Goal: Task Accomplishment & Management: Use online tool/utility

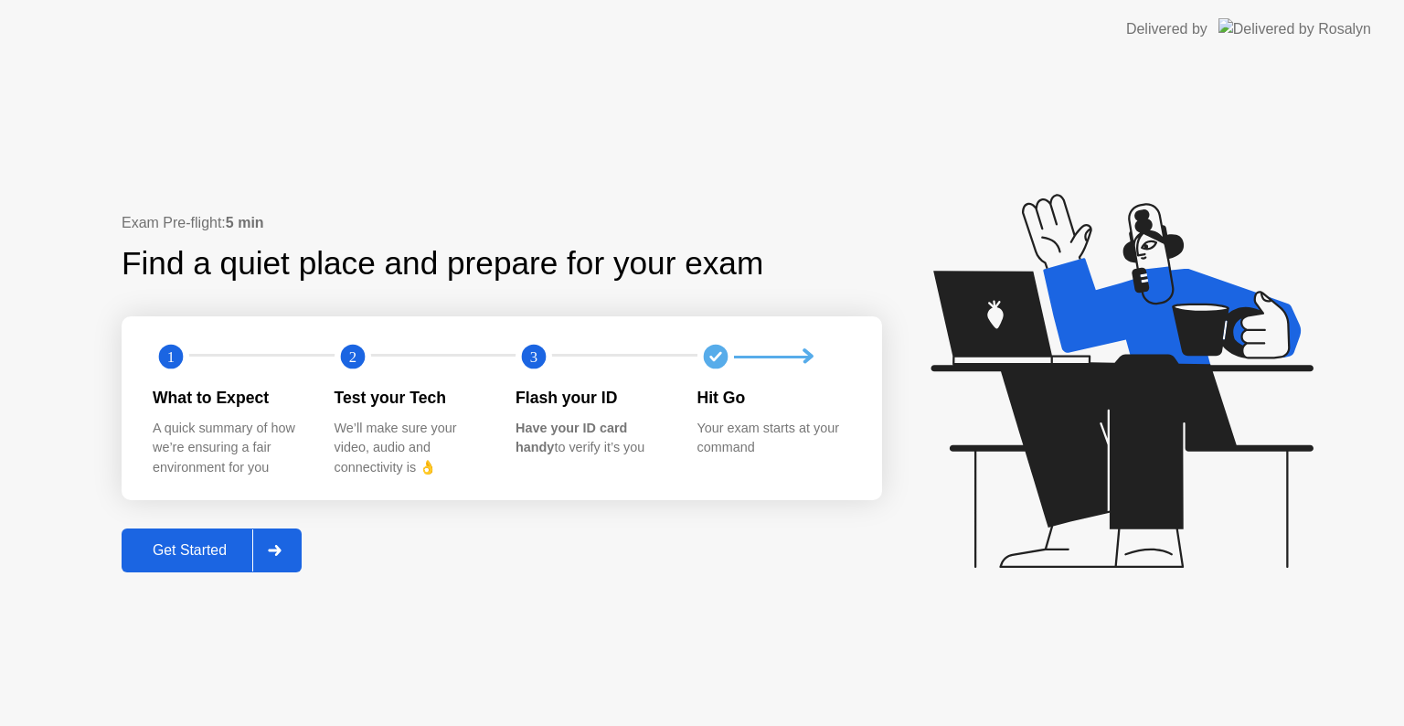
drag, startPoint x: 210, startPoint y: 503, endPoint x: 198, endPoint y: 523, distance: 23.4
click at [198, 523] on div "Exam Pre-flight: 5 min Find a quiet place and prepare for your exam 1 2 3 What …" at bounding box center [502, 392] width 761 height 361
click at [197, 526] on div "Exam Pre-flight: 5 min Find a quiet place and prepare for your exam 1 2 3 What …" at bounding box center [502, 392] width 761 height 361
click at [212, 542] on div "Get Started" at bounding box center [189, 550] width 125 height 16
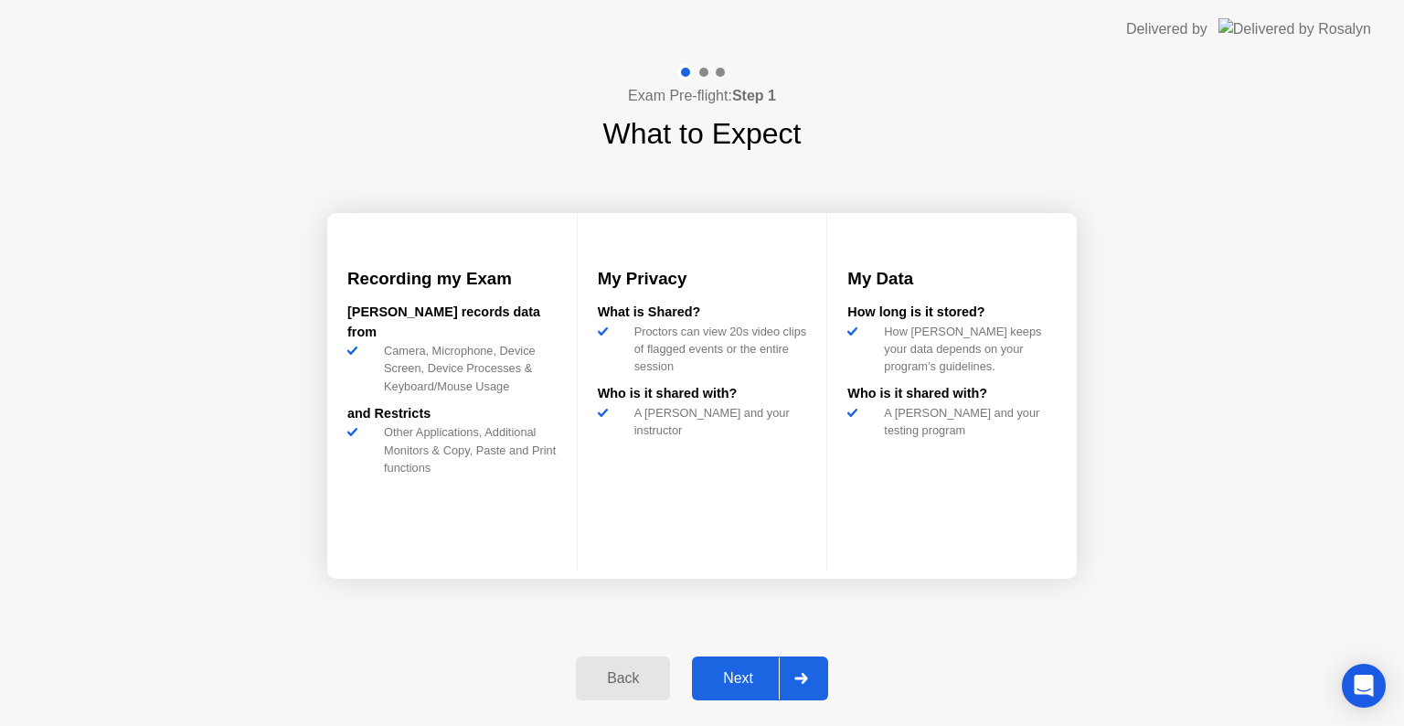
click at [763, 673] on div "Next" at bounding box center [738, 678] width 81 height 16
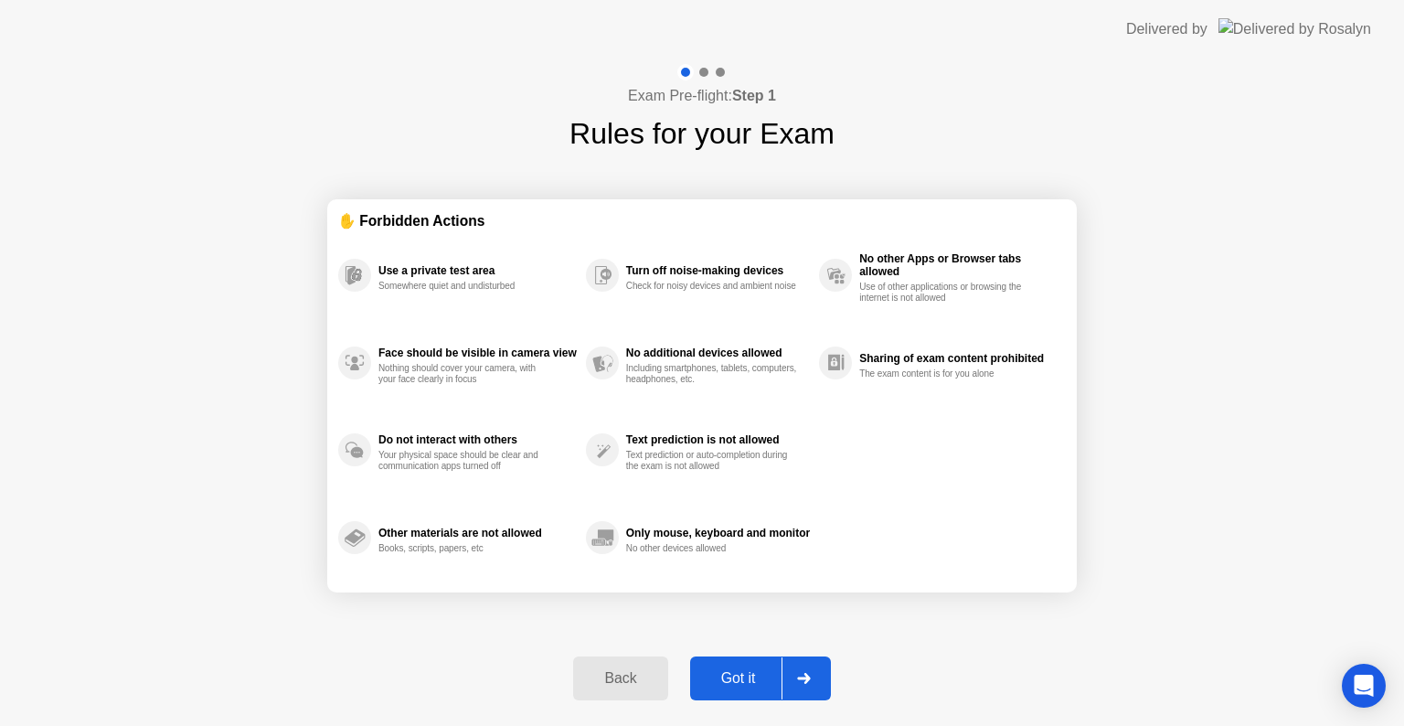
click at [763, 673] on div "Got it" at bounding box center [739, 678] width 86 height 16
select select "**********"
select select "*******"
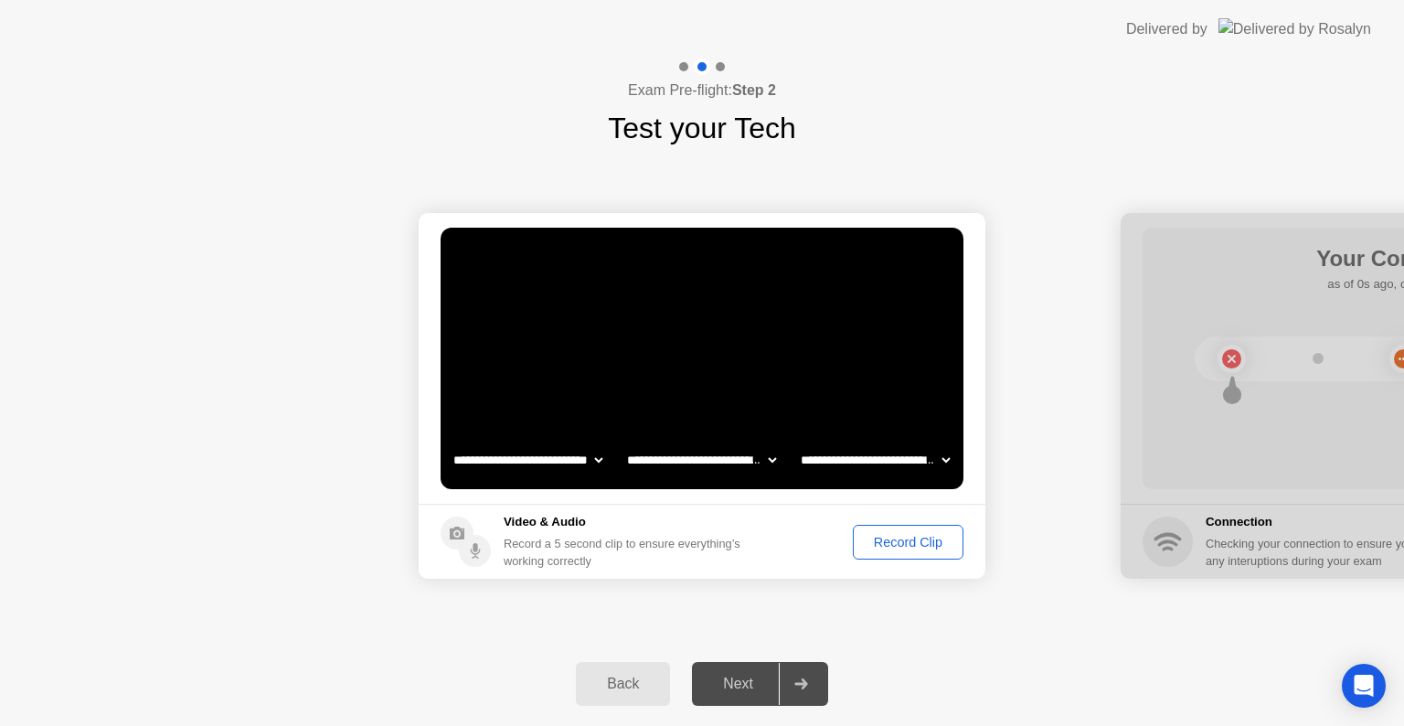
click at [903, 546] on div "Record Clip" at bounding box center [908, 542] width 98 height 15
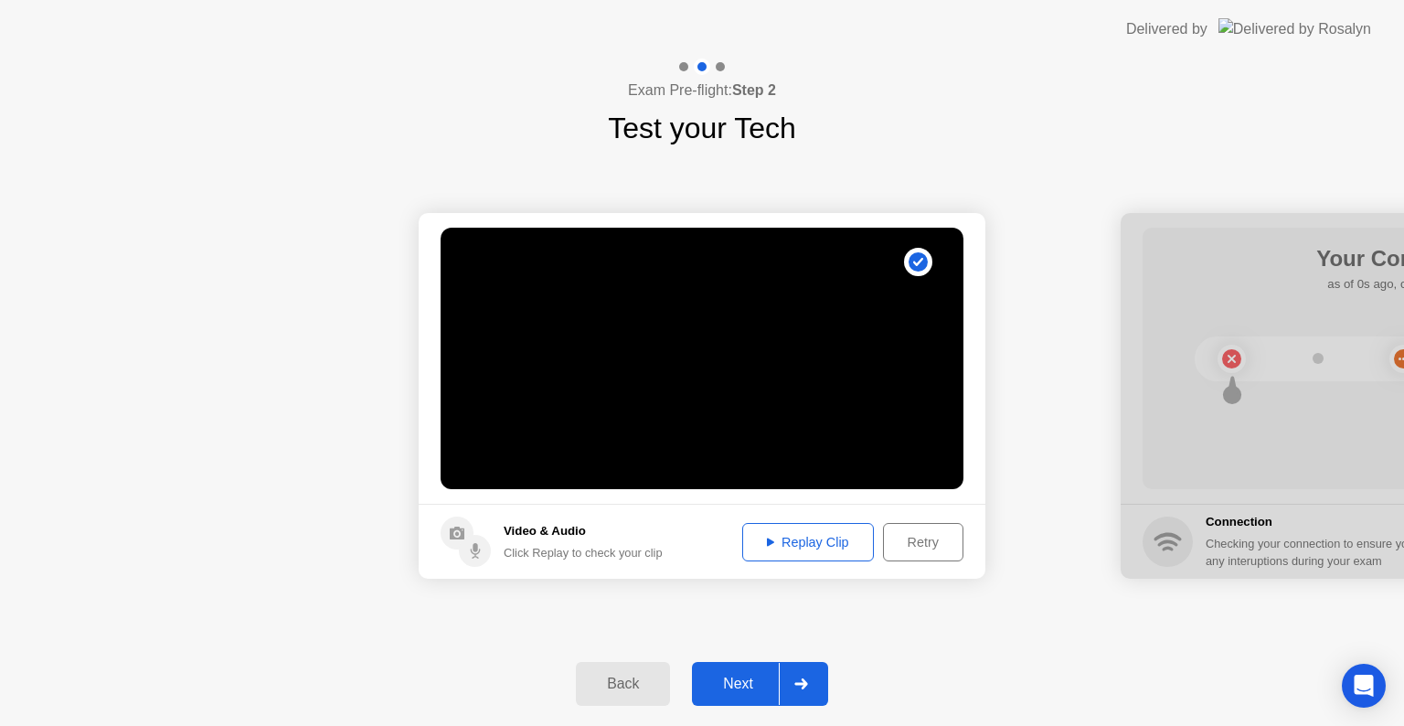
click at [772, 544] on div "Replay Clip" at bounding box center [808, 542] width 119 height 15
click at [744, 678] on div "Next" at bounding box center [738, 684] width 81 height 16
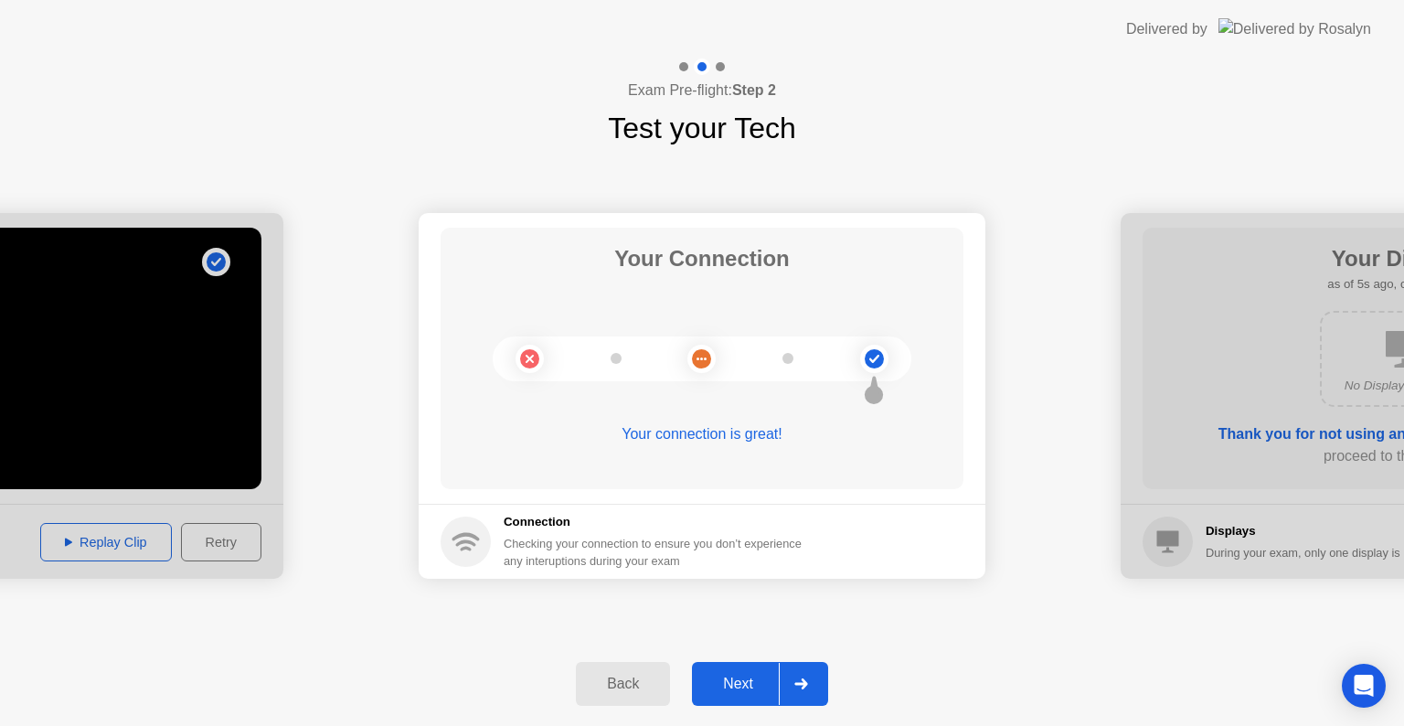
click at [732, 681] on div "Next" at bounding box center [738, 684] width 81 height 16
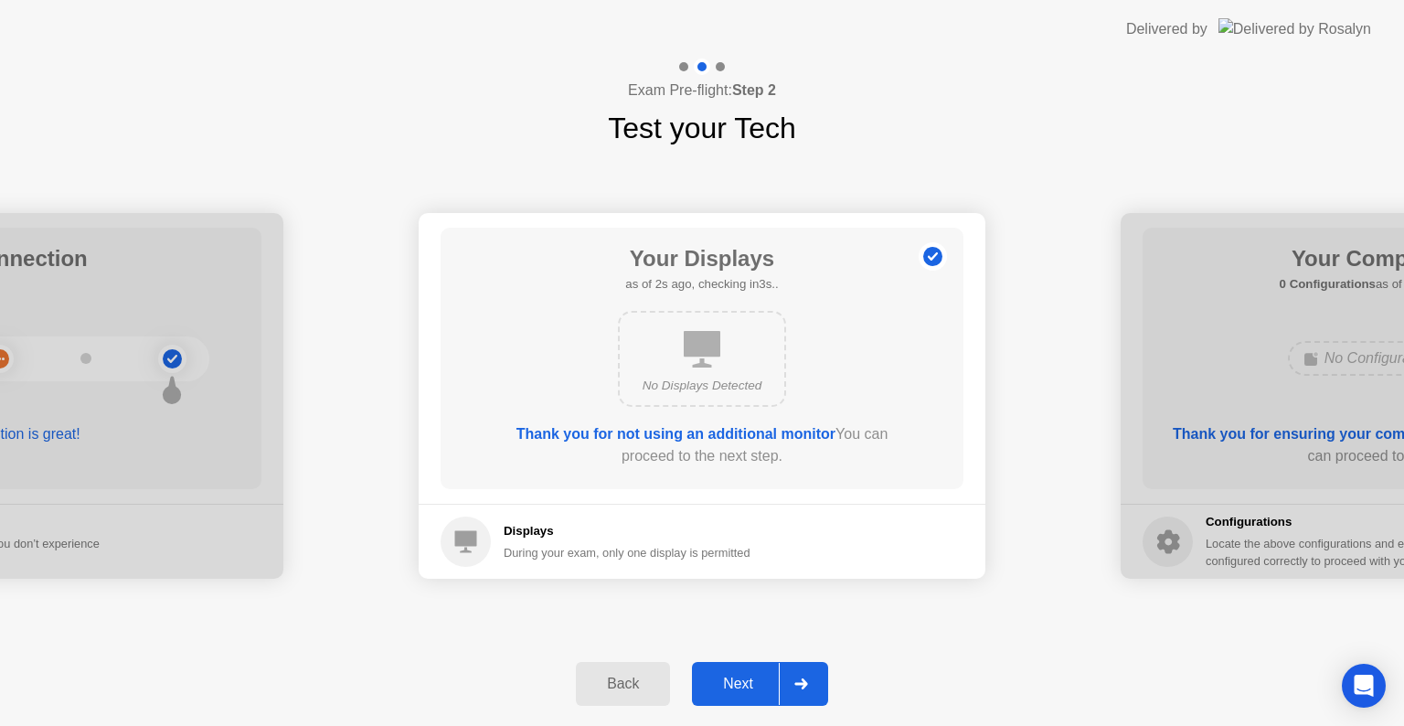
click at [732, 681] on div "Next" at bounding box center [738, 684] width 81 height 16
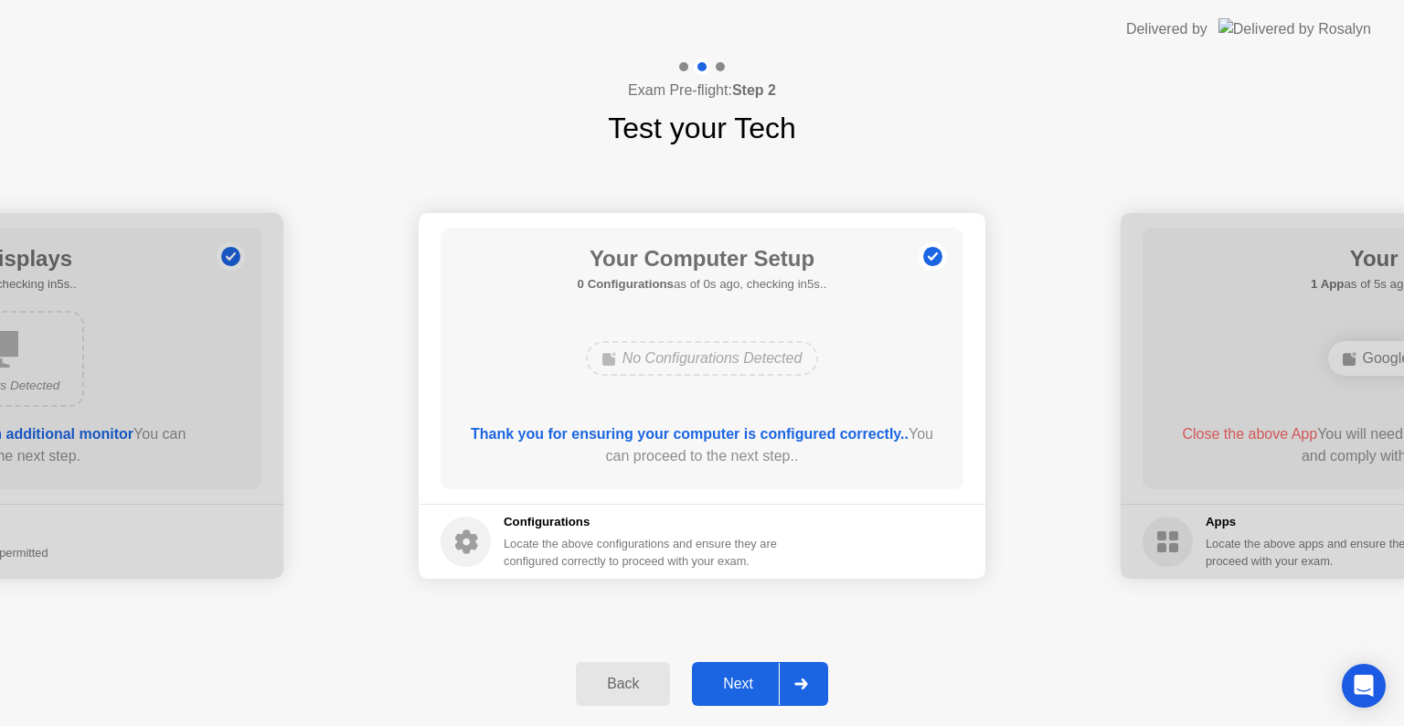
click at [732, 681] on div "Next" at bounding box center [738, 684] width 81 height 16
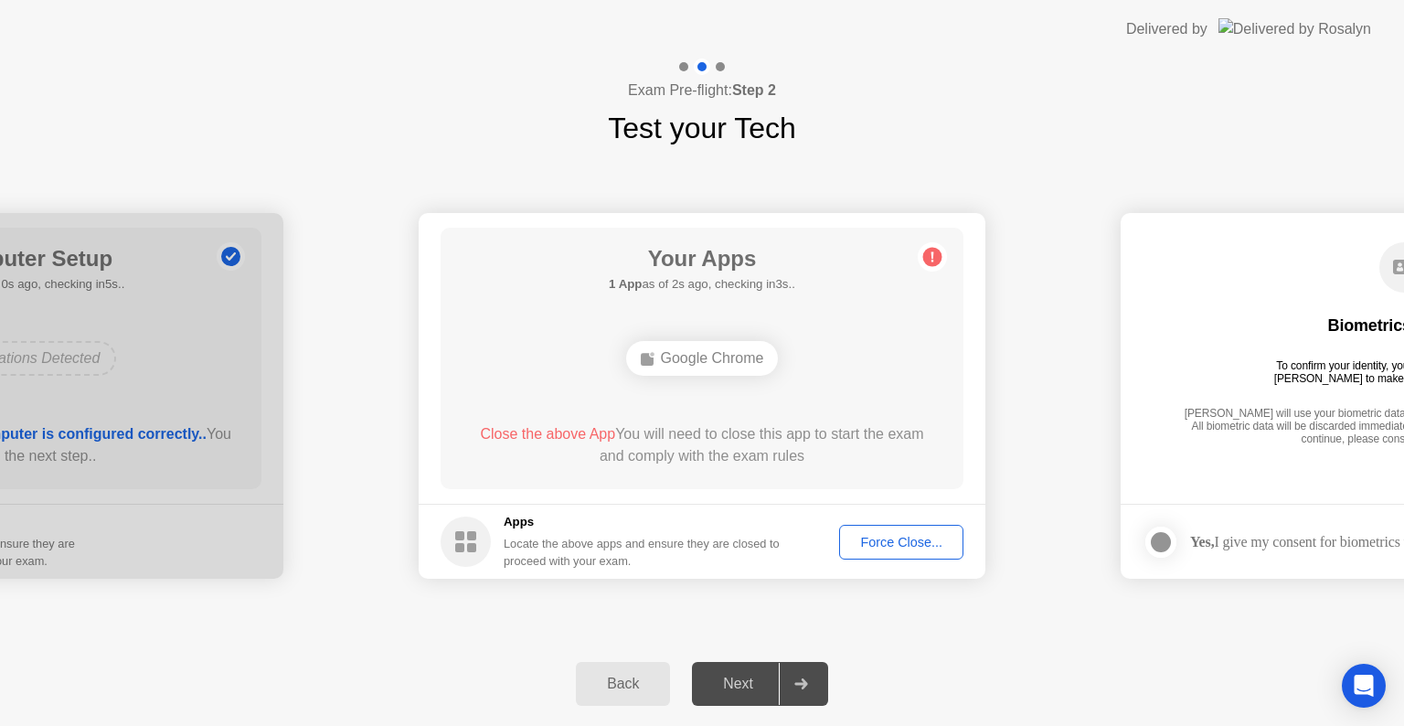
click at [870, 519] on footer "Apps Locate the above apps and ensure they are closed to proceed with your exam…" at bounding box center [702, 541] width 567 height 75
click at [874, 535] on div "Force Close..." at bounding box center [902, 542] width 112 height 15
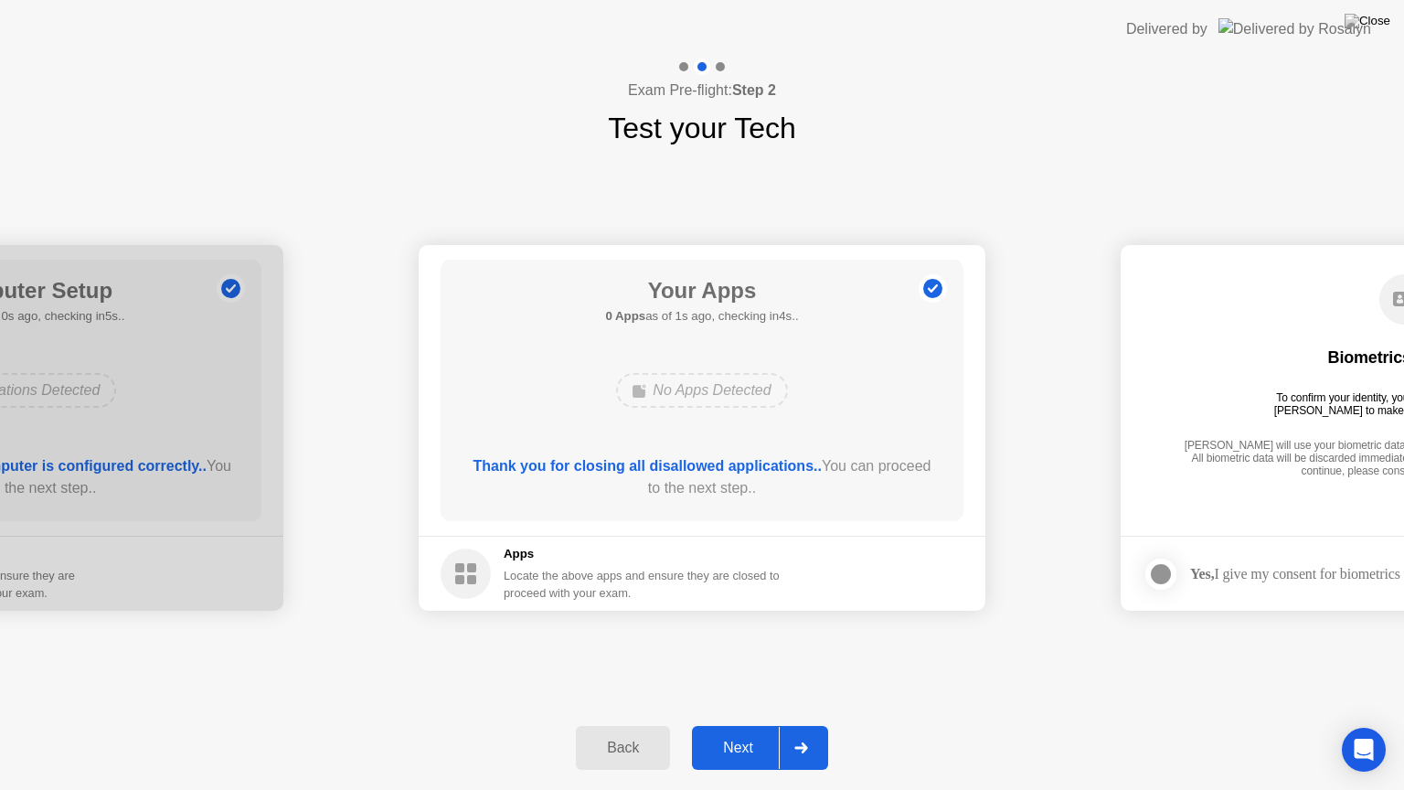
click at [720, 725] on div "Next" at bounding box center [738, 748] width 81 height 16
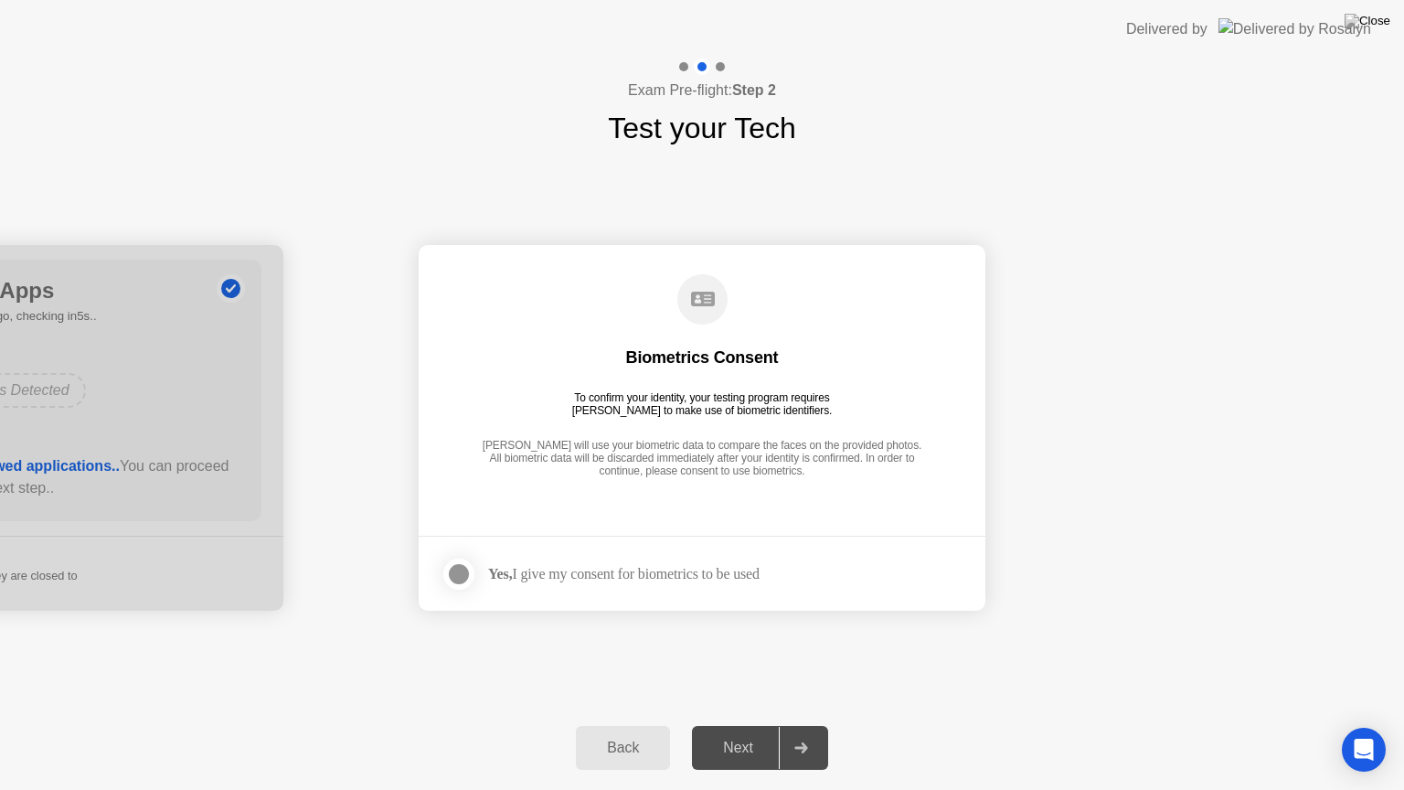
click at [720, 725] on div "Next" at bounding box center [738, 748] width 81 height 16
click at [647, 571] on div "Yes, I give my consent for biometrics to be used" at bounding box center [624, 573] width 272 height 17
click at [461, 563] on div at bounding box center [459, 574] width 22 height 22
click at [731, 725] on div "Next" at bounding box center [738, 748] width 81 height 16
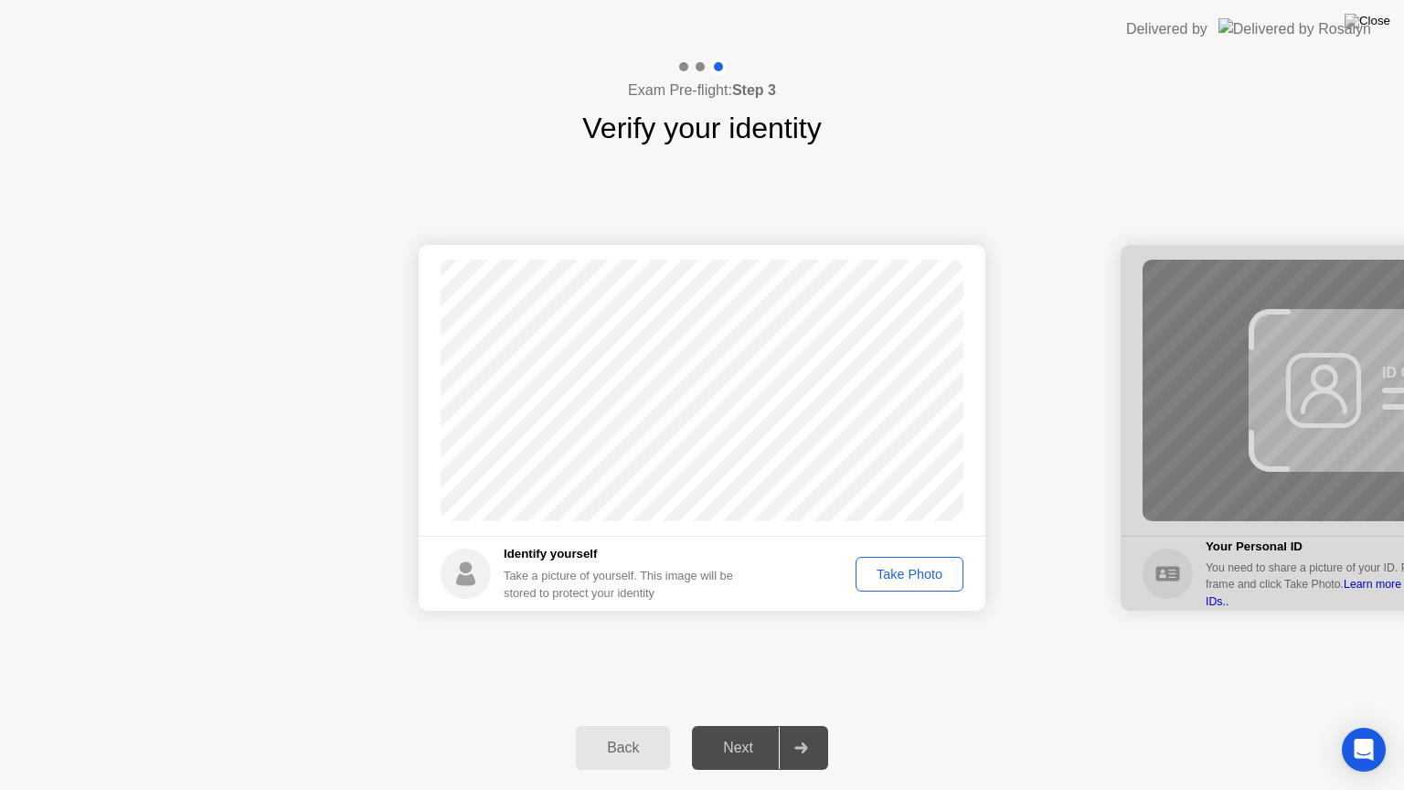
click at [912, 567] on div "Take Photo" at bounding box center [909, 574] width 95 height 15
click at [918, 585] on button "Retake" at bounding box center [922, 574] width 84 height 35
click at [918, 585] on button "Take Photo" at bounding box center [910, 574] width 108 height 35
click at [918, 585] on button "Retake" at bounding box center [922, 574] width 84 height 35
click at [918, 585] on button "Take Photo" at bounding box center [910, 574] width 108 height 35
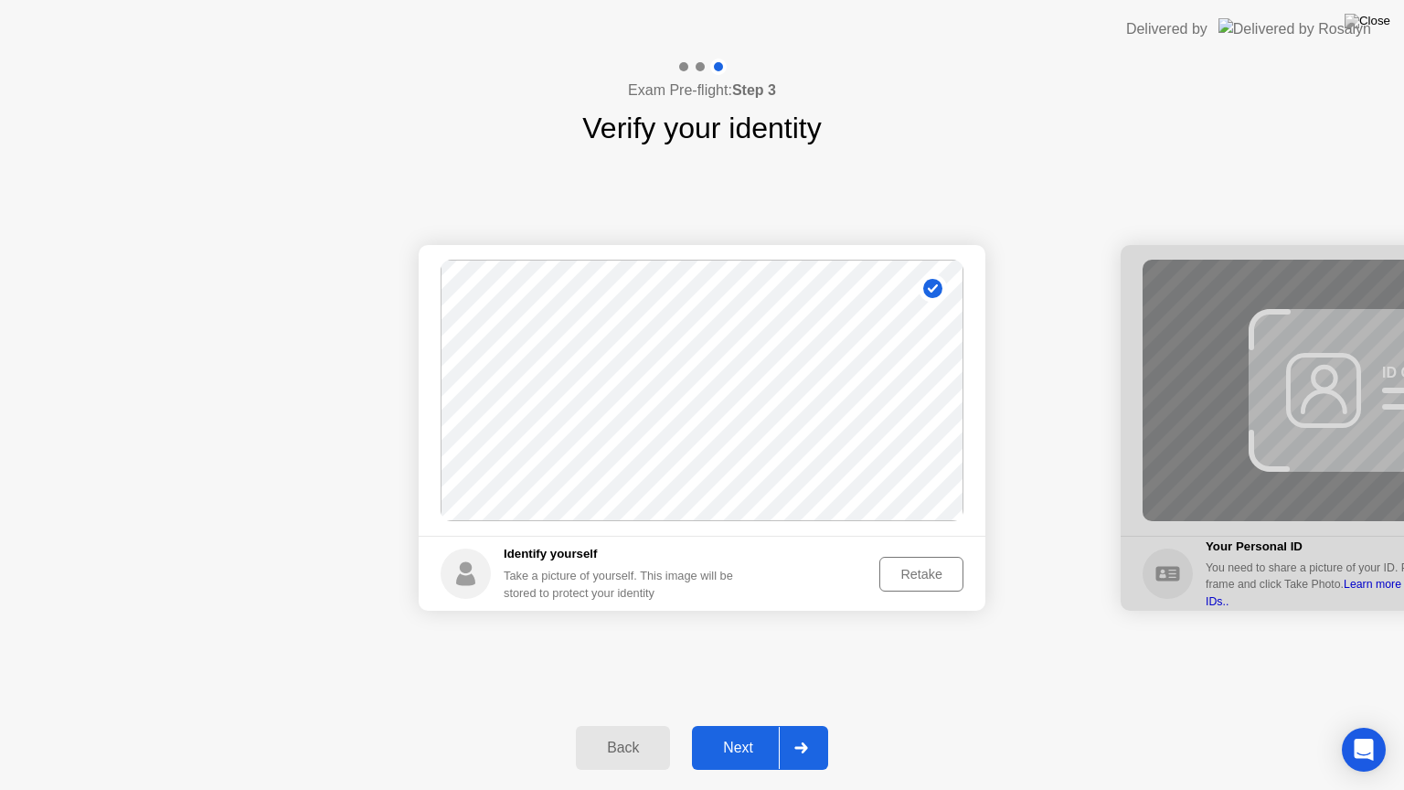
click at [903, 585] on button "Retake" at bounding box center [922, 574] width 84 height 35
click at [903, 585] on button "Take Photo" at bounding box center [910, 574] width 108 height 35
click at [742, 725] on button "Next" at bounding box center [760, 748] width 136 height 44
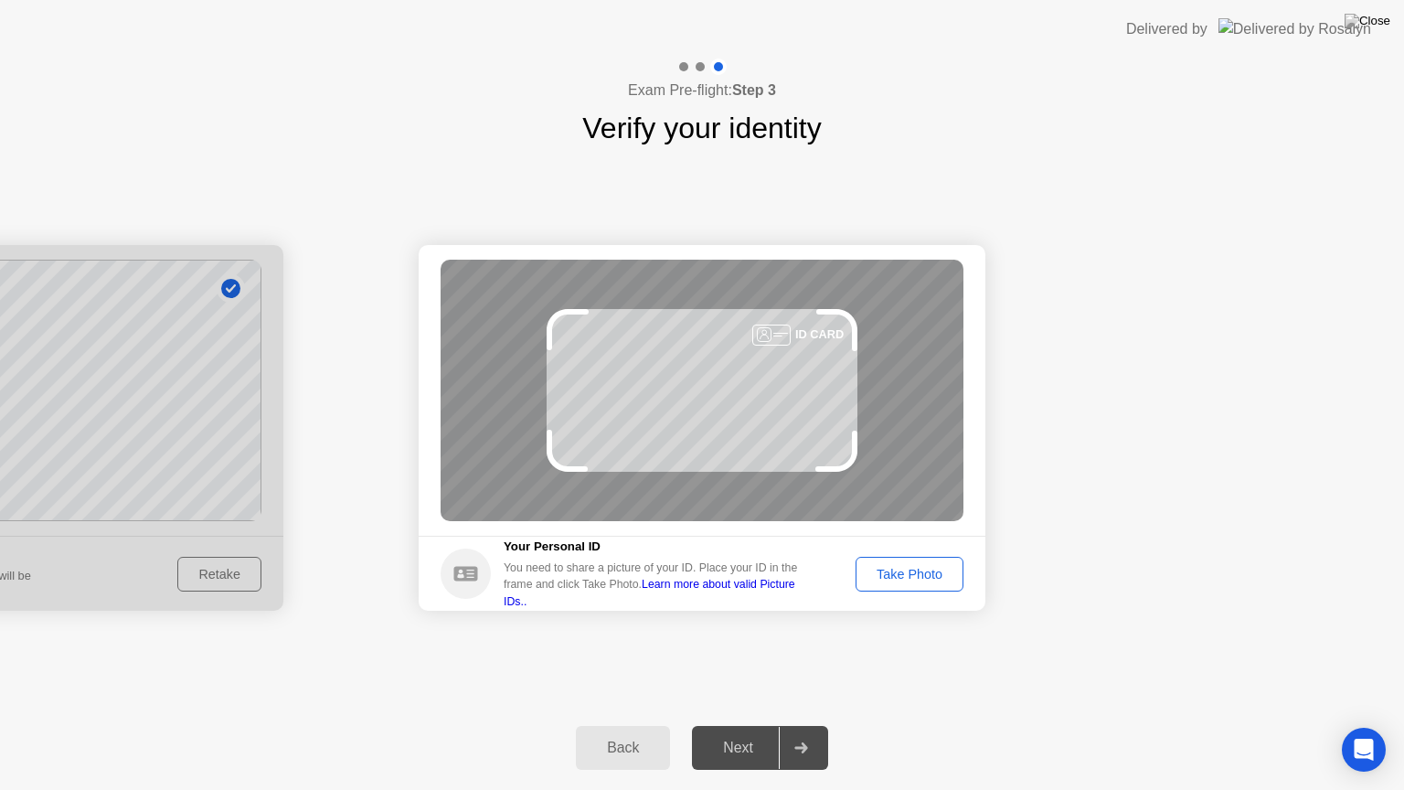
click at [918, 567] on div "Take Photo" at bounding box center [909, 574] width 95 height 15
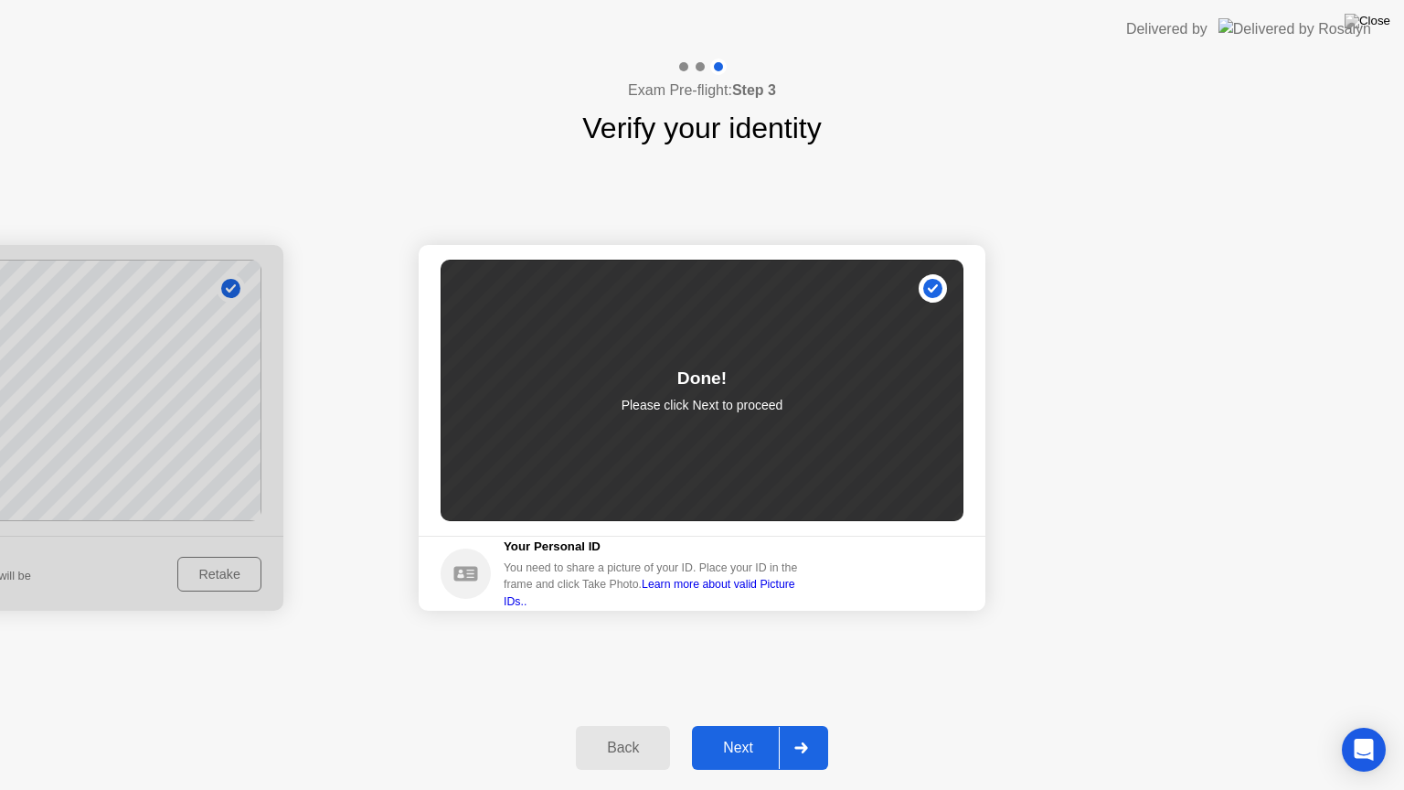
click at [750, 725] on div "Next" at bounding box center [738, 748] width 81 height 16
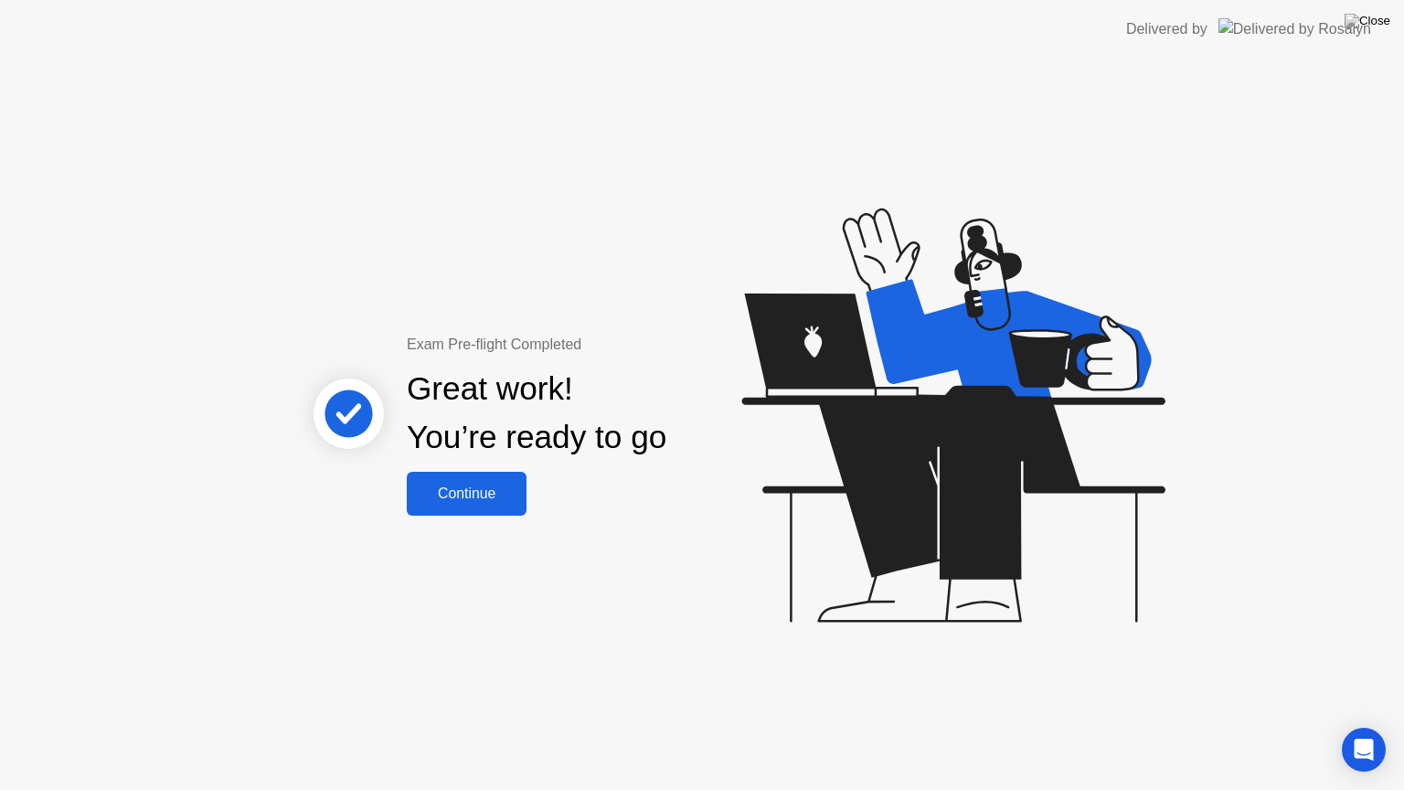
click at [444, 505] on button "Continue" at bounding box center [467, 494] width 120 height 44
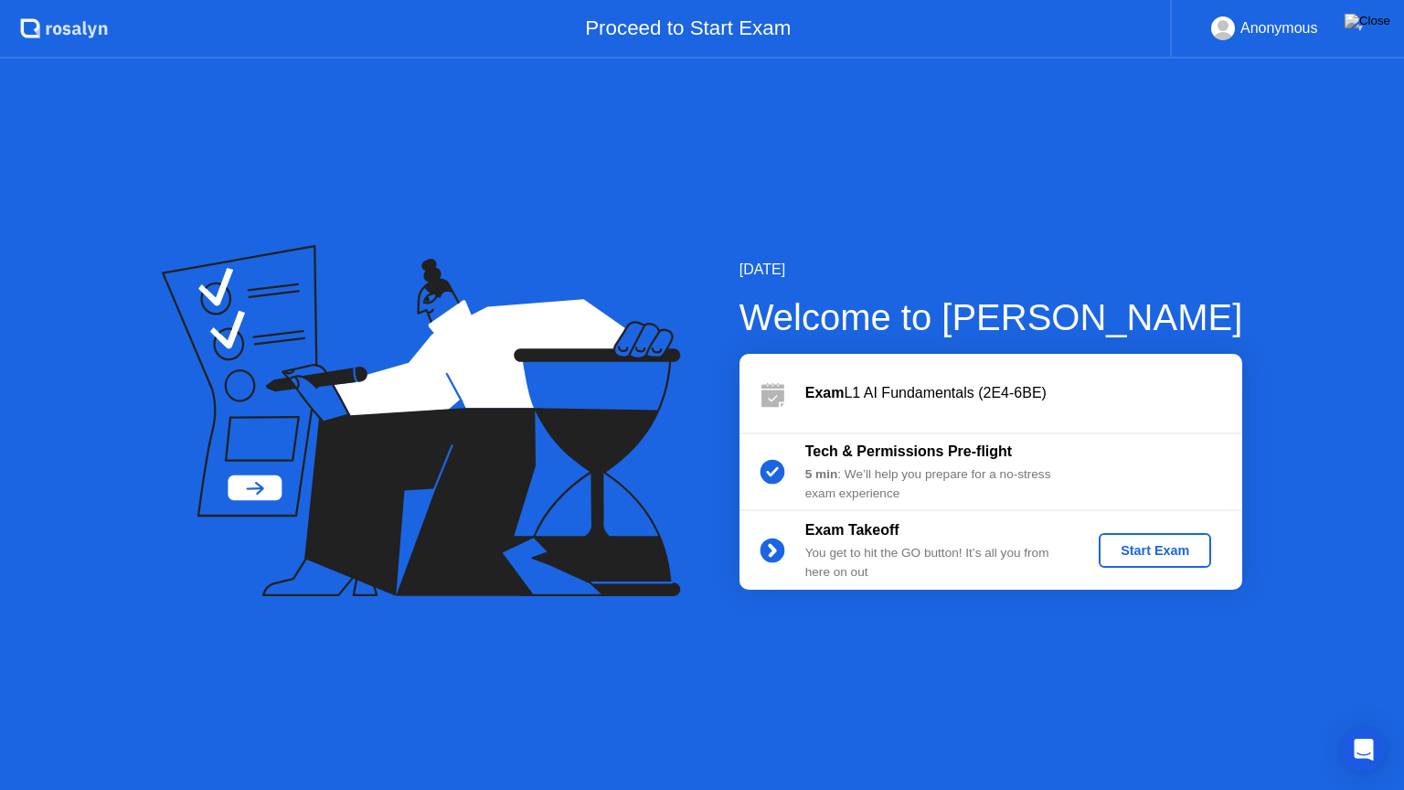
click at [1116, 552] on div "Start Exam" at bounding box center [1155, 550] width 98 height 15
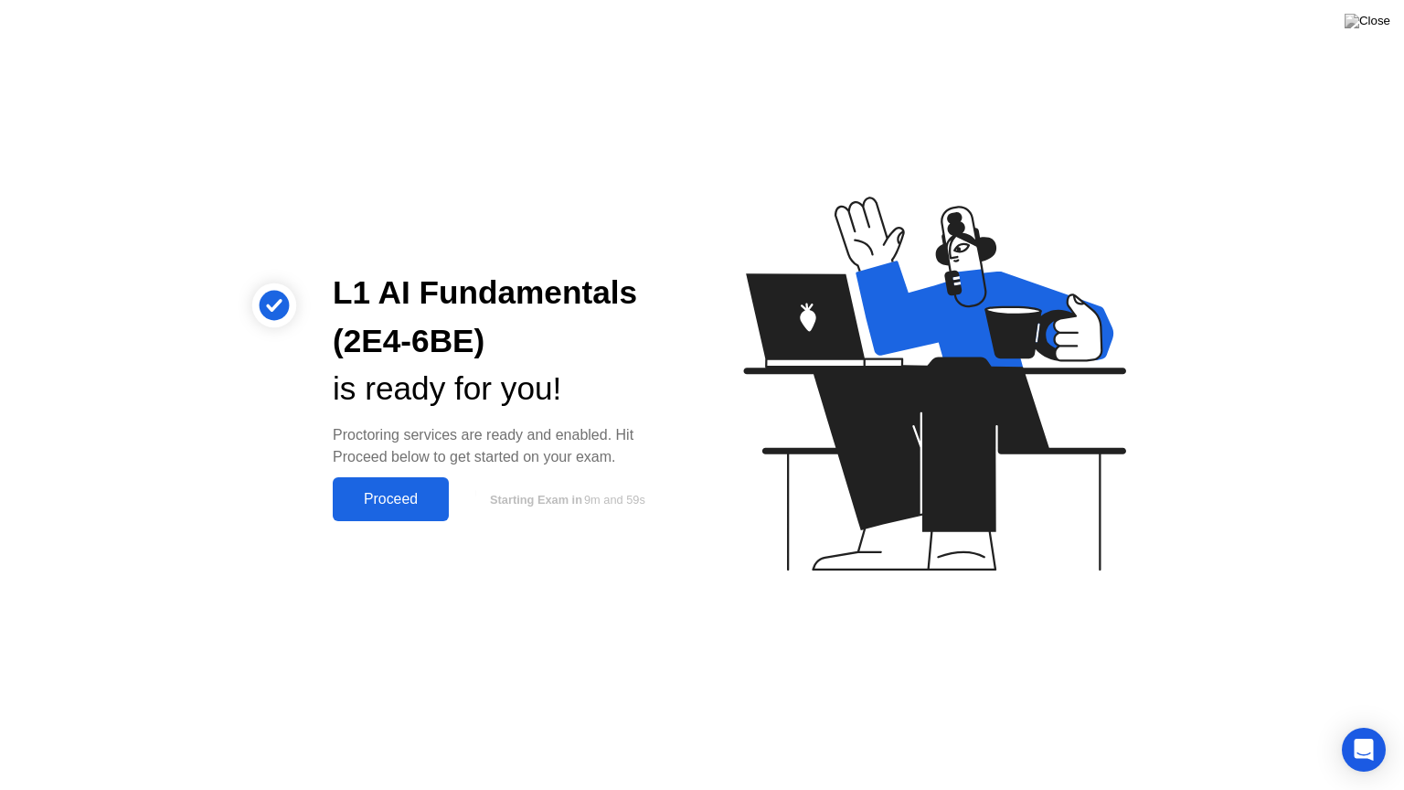
click at [420, 494] on div "Proceed" at bounding box center [390, 499] width 105 height 16
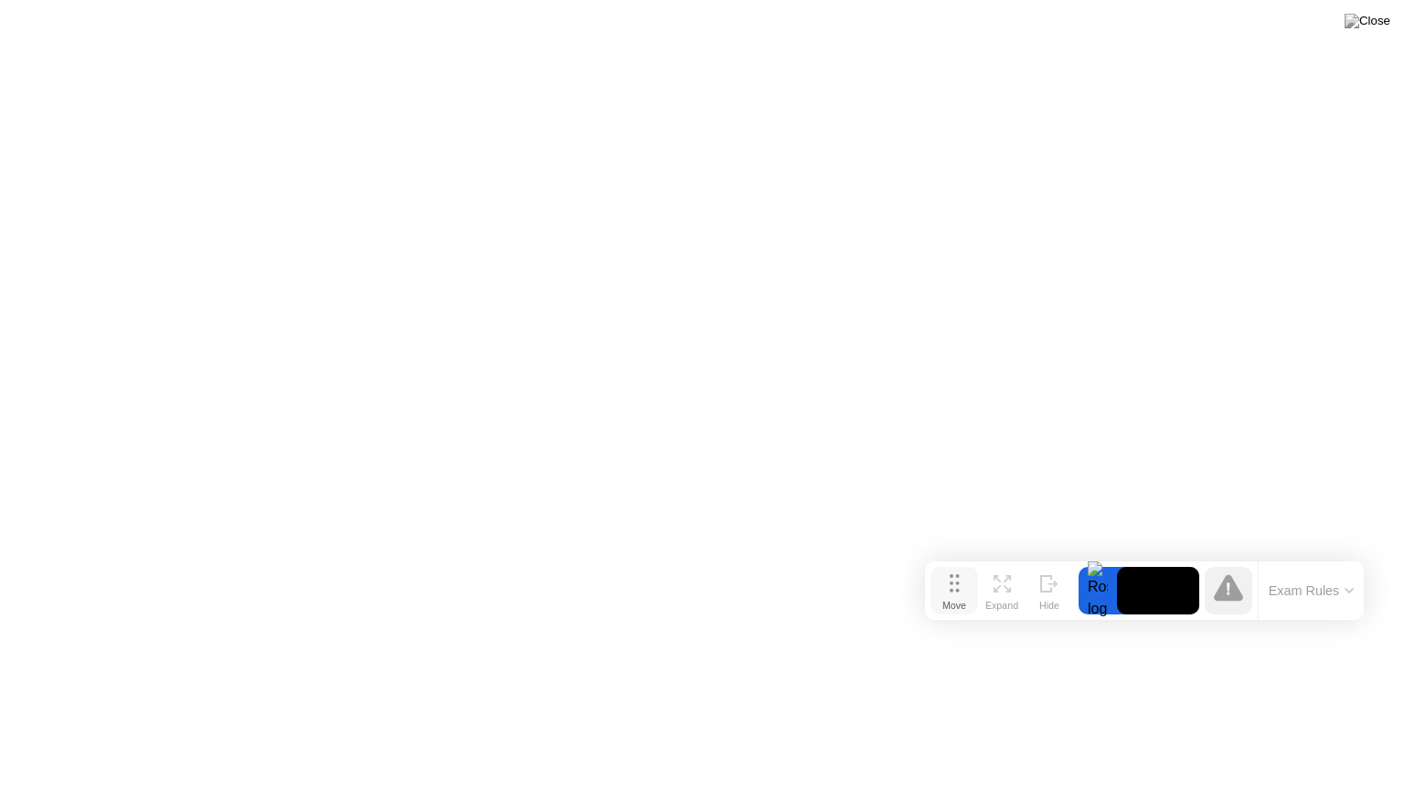
drag, startPoint x: 510, startPoint y: 757, endPoint x: 951, endPoint y: 587, distance: 472.4
click at [951, 587] on button "Move" at bounding box center [955, 591] width 48 height 48
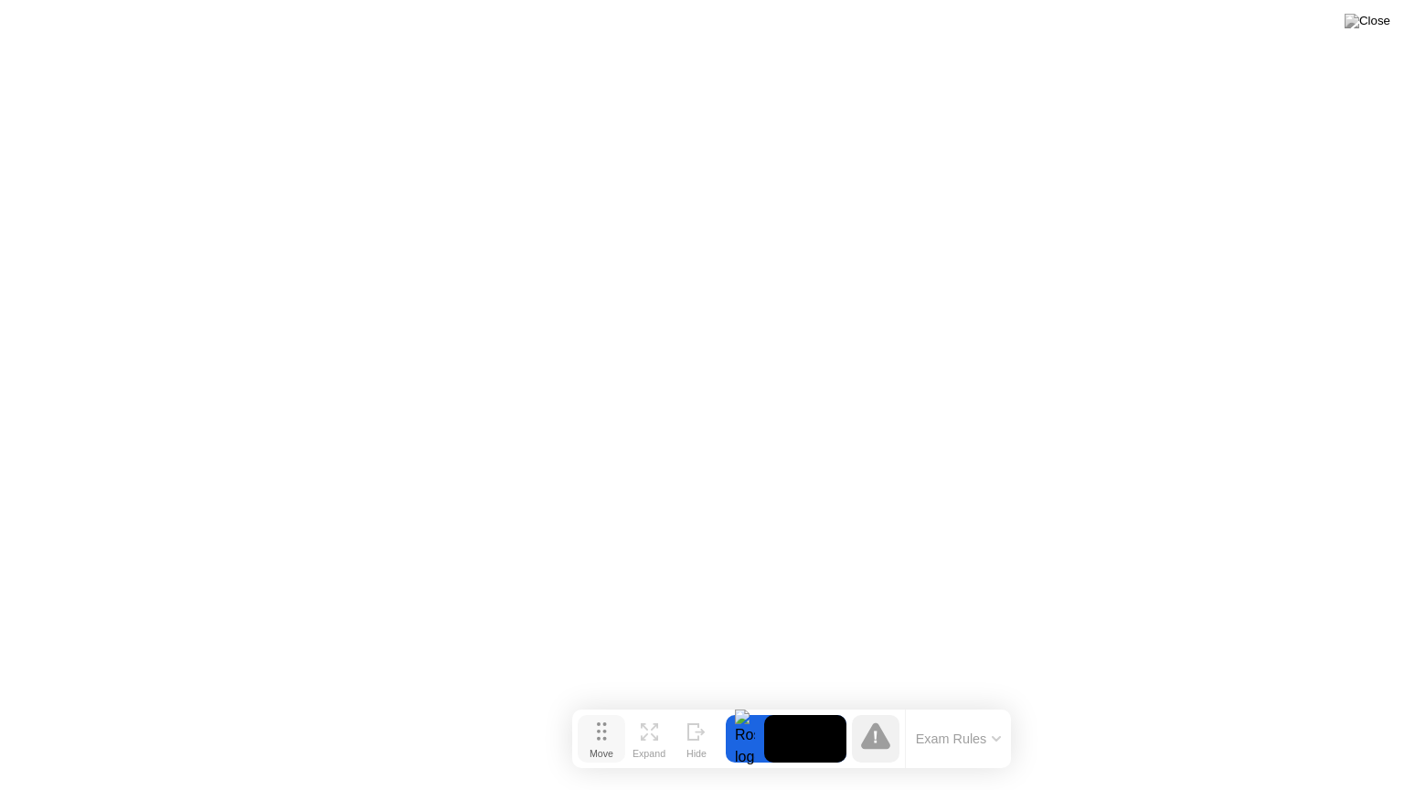
drag, startPoint x: 956, startPoint y: 587, endPoint x: 600, endPoint y: 733, distance: 385.4
click at [600, 725] on icon at bounding box center [602, 731] width 10 height 18
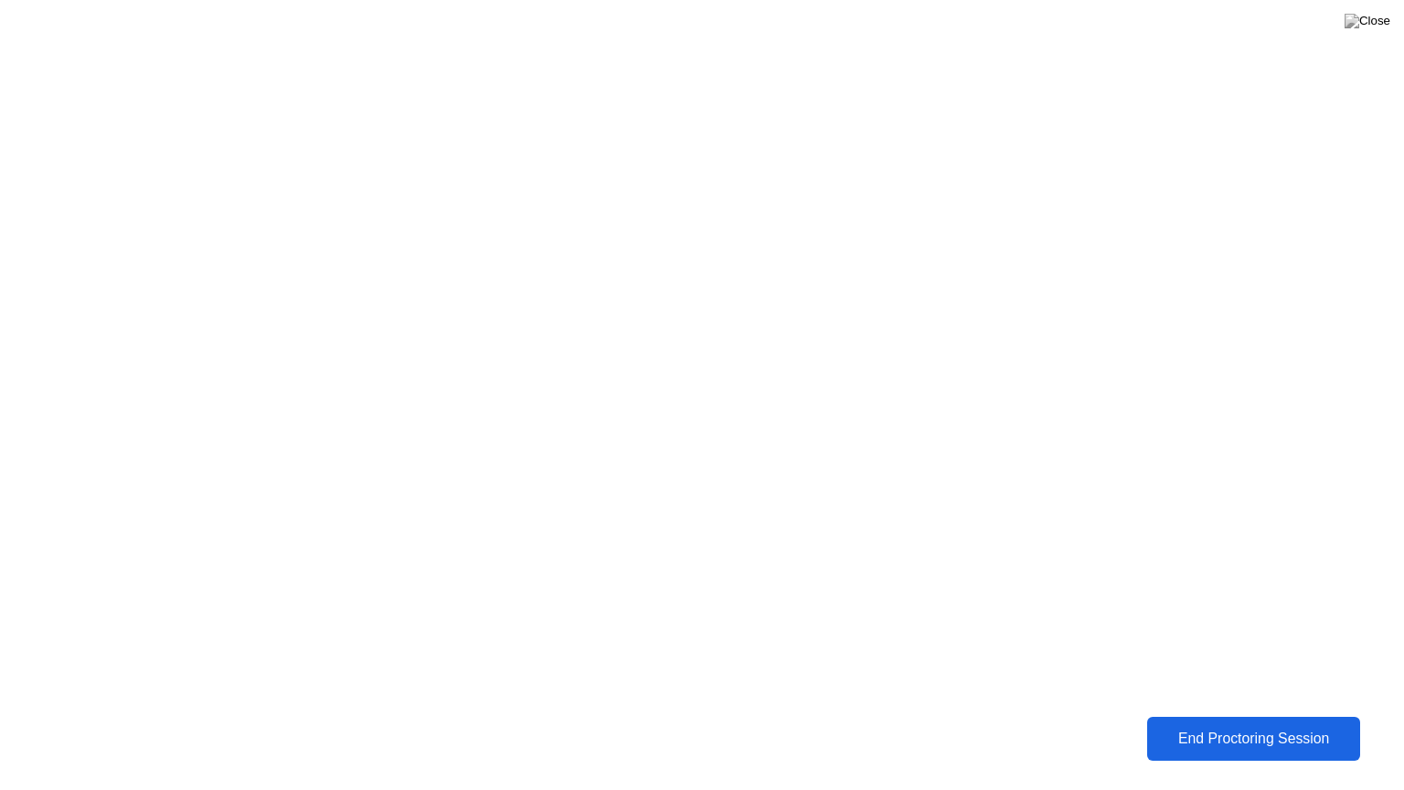
click at [1170, 725] on button "End Proctoring Session" at bounding box center [1255, 739] width 214 height 44
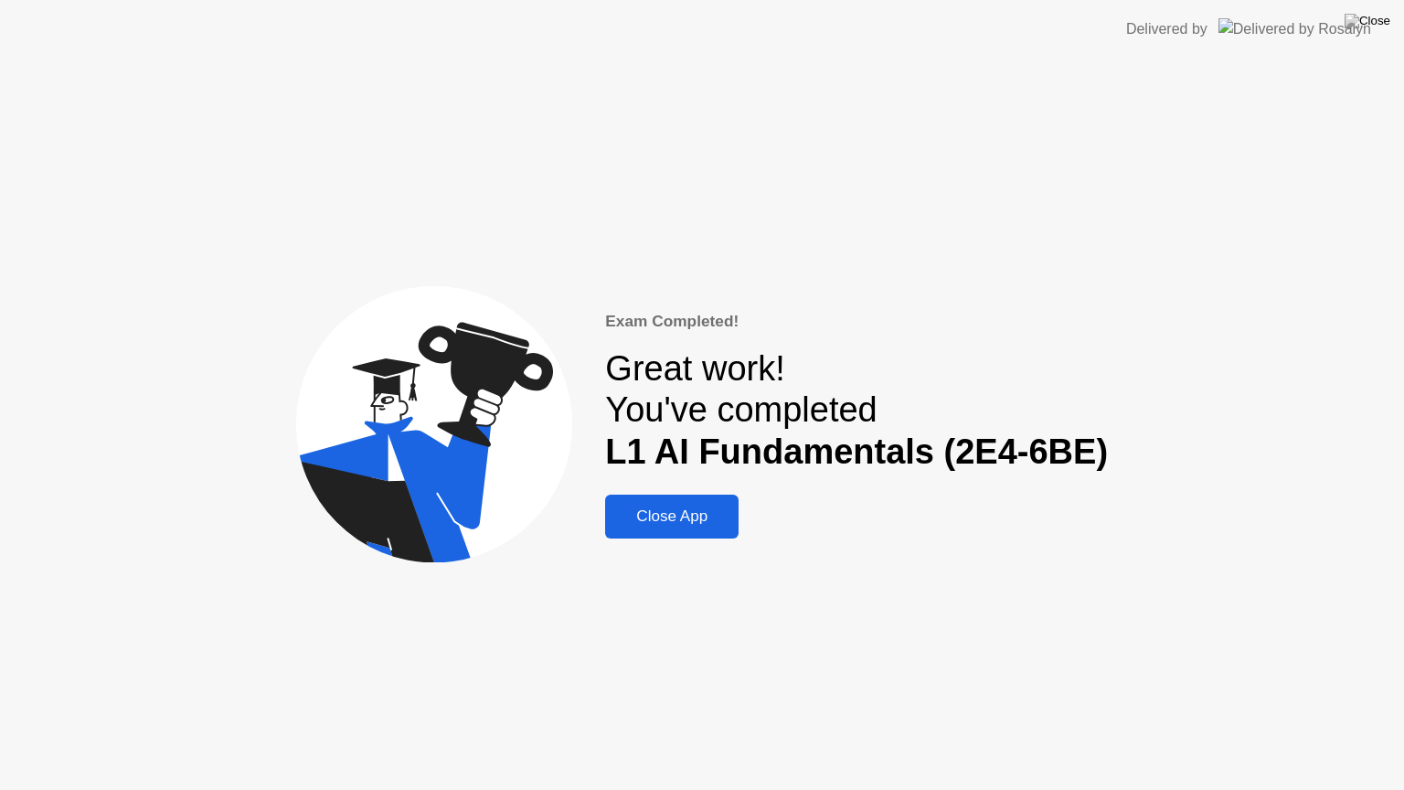
click at [706, 502] on button "Close App" at bounding box center [671, 517] width 133 height 44
